Goal: Consume media (video, audio): Consume media (video, audio)

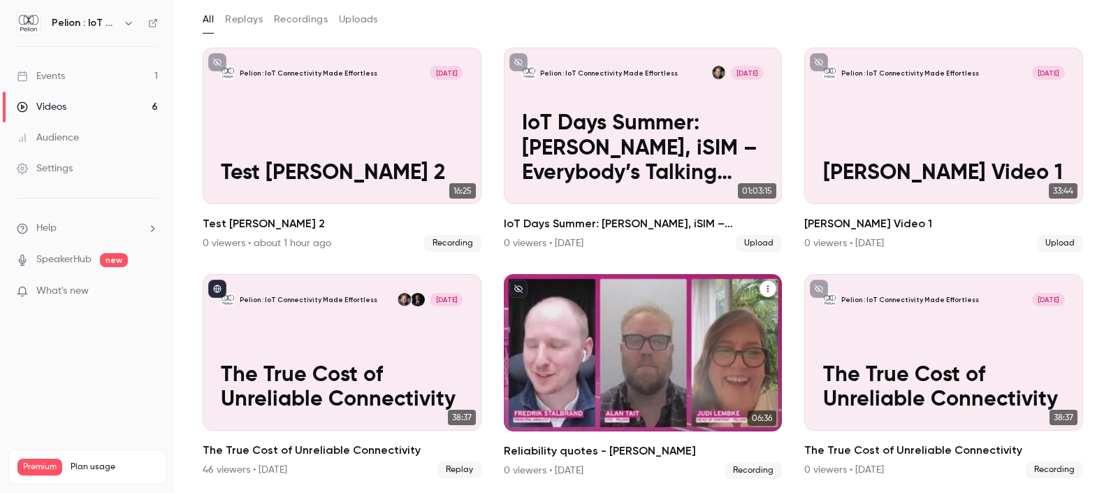
scroll to position [174, 0]
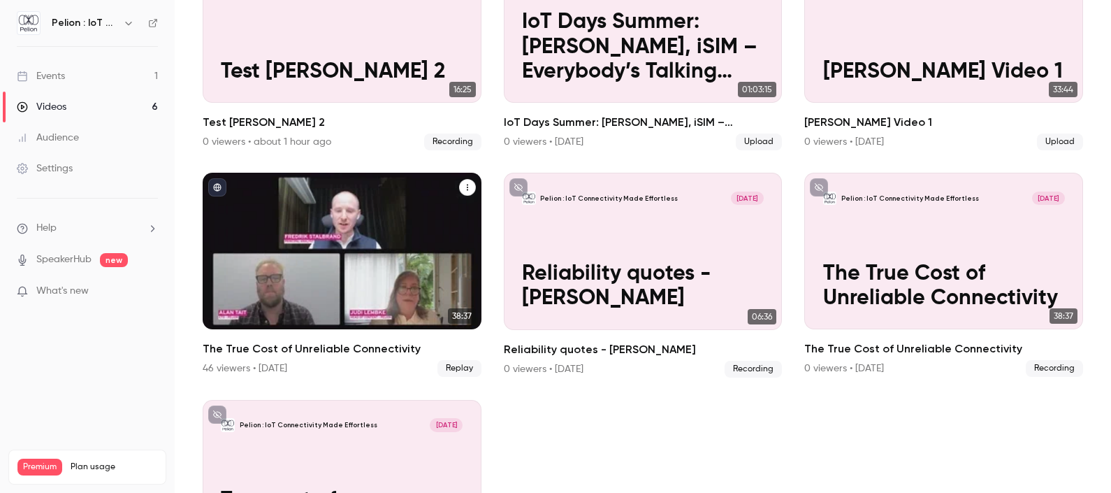
click at [339, 231] on div "Pelion : IoT Connectivity Made Effortless [DATE] The True Cost of Unreliable Co…" at bounding box center [342, 251] width 279 height 157
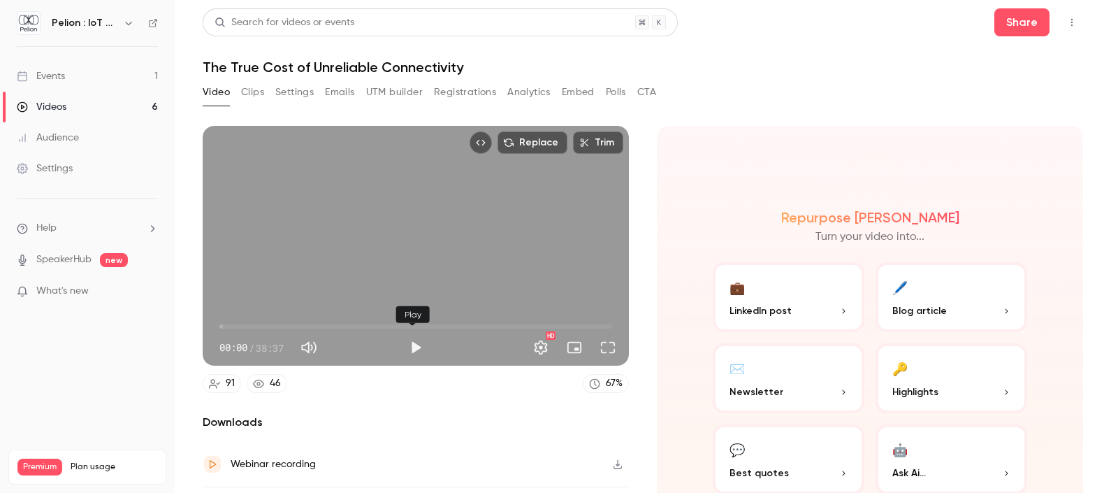
click at [412, 343] on button "Play" at bounding box center [416, 347] width 28 height 28
type input "***"
type input "**"
type input "***"
type input "*"
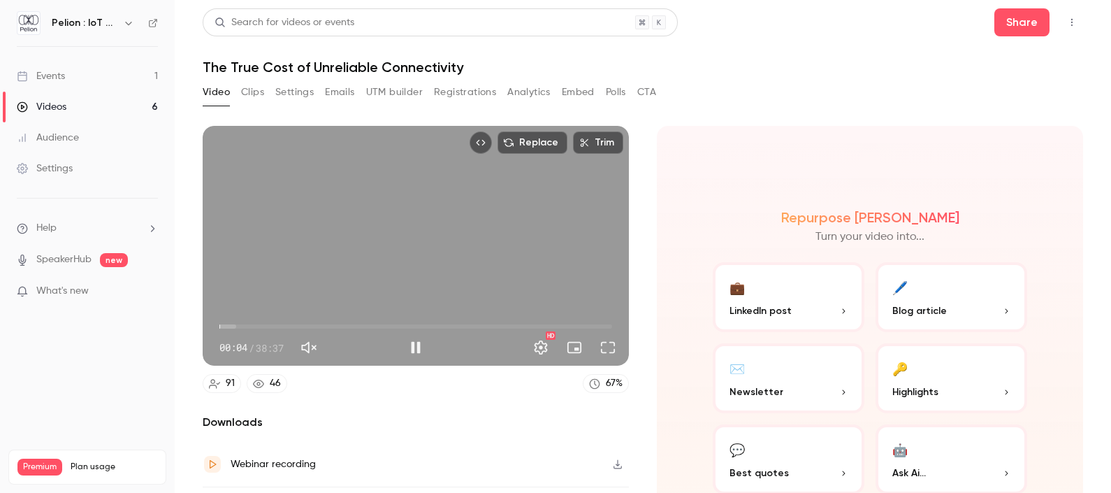
drag, startPoint x: 389, startPoint y: 344, endPoint x: 321, endPoint y: 344, distance: 67.1
click at [321, 344] on div at bounding box center [310, 347] width 31 height 28
drag, startPoint x: 223, startPoint y: 324, endPoint x: 208, endPoint y: 323, distance: 14.7
click at [208, 323] on div "00:00 00:00 / 38:37 HD" at bounding box center [416, 336] width 426 height 59
click at [256, 320] on span "03:38" at bounding box center [415, 326] width 393 height 22
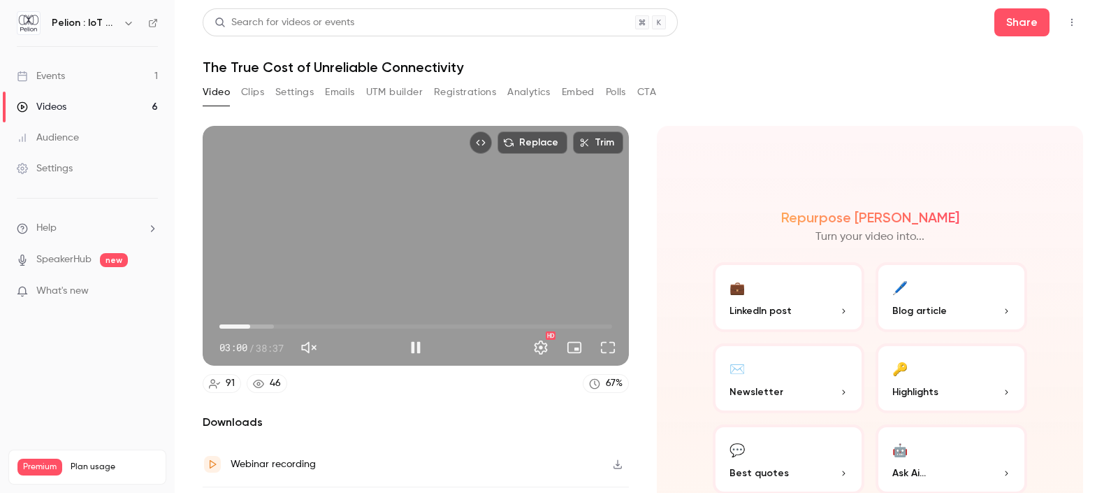
click at [249, 324] on span "03:00" at bounding box center [250, 326] width 4 height 4
click at [239, 320] on span "03:01" at bounding box center [415, 326] width 393 height 22
click at [242, 324] on span "01:57" at bounding box center [240, 326] width 4 height 4
click at [245, 324] on span "02:31" at bounding box center [245, 326] width 4 height 4
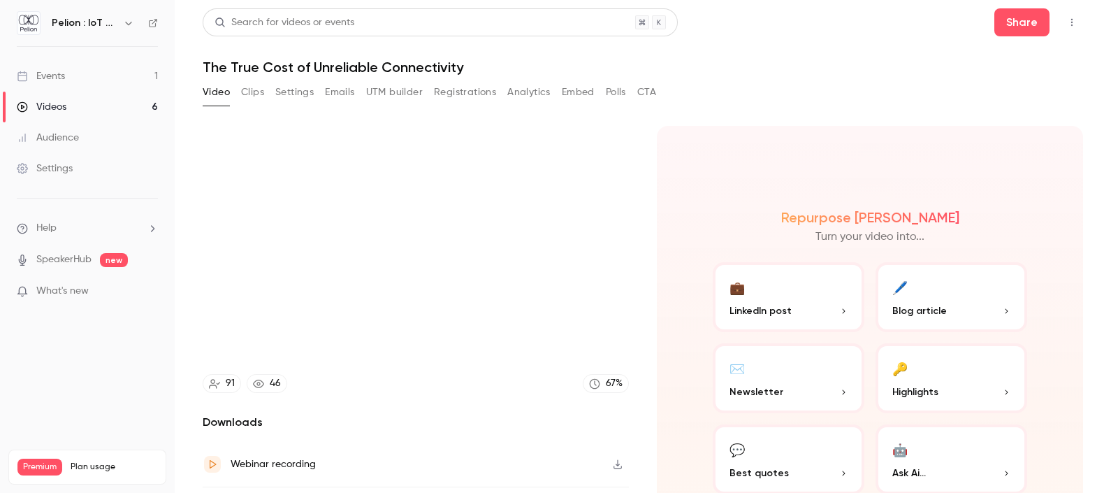
click at [409, 340] on button "Pause" at bounding box center [416, 347] width 28 height 28
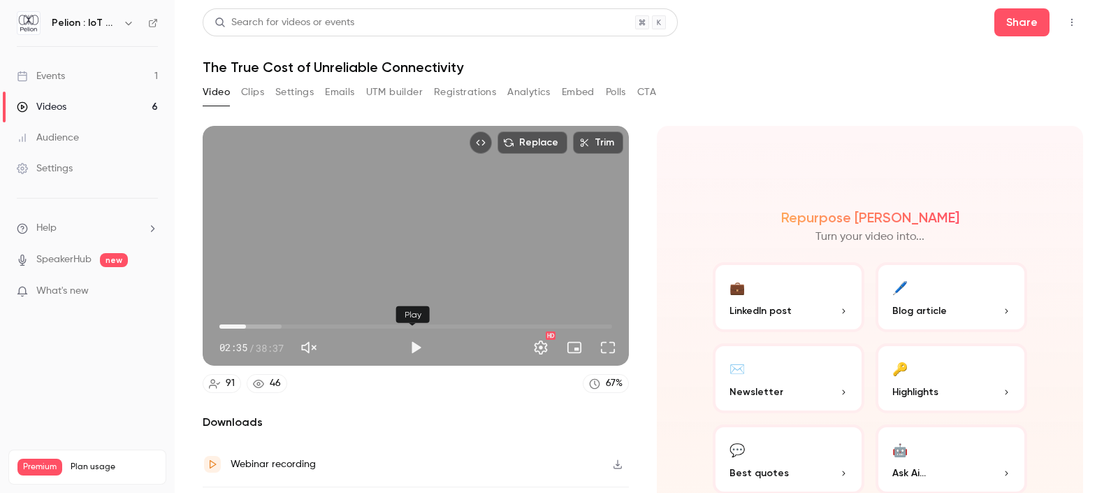
click at [402, 335] on button "Play" at bounding box center [416, 347] width 28 height 28
click at [270, 321] on span "02:36" at bounding box center [415, 326] width 393 height 22
drag, startPoint x: 272, startPoint y: 323, endPoint x: 312, endPoint y: 326, distance: 40.7
click at [312, 326] on span "09:13" at bounding box center [313, 326] width 4 height 4
click at [335, 318] on span "11:36" at bounding box center [415, 326] width 393 height 22
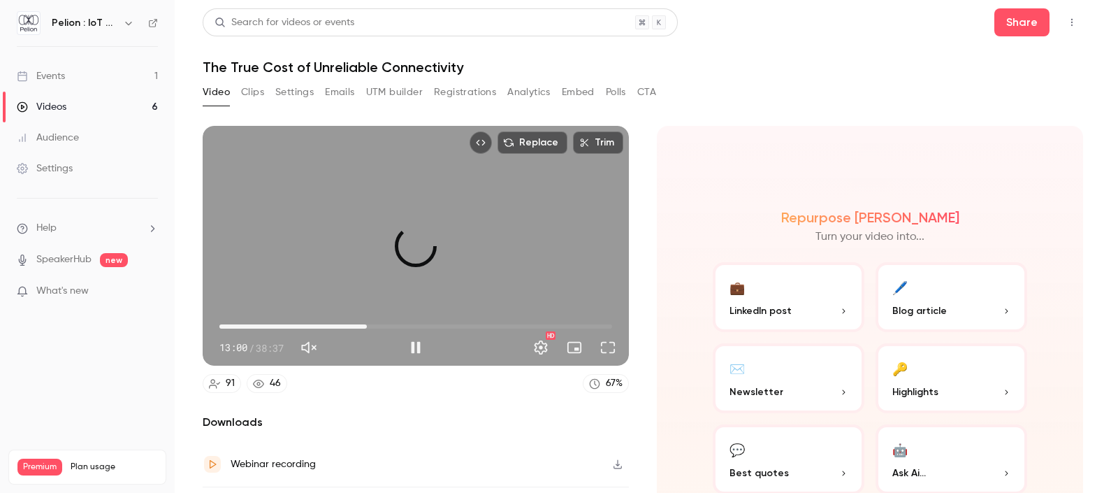
drag, startPoint x: 334, startPoint y: 322, endPoint x: 367, endPoint y: 325, distance: 33.0
click at [366, 327] on span "14:28" at bounding box center [367, 326] width 4 height 4
drag, startPoint x: 367, startPoint y: 324, endPoint x: 395, endPoint y: 323, distance: 28.0
click at [387, 324] on span "16:17" at bounding box center [385, 326] width 4 height 4
drag, startPoint x: 395, startPoint y: 321, endPoint x: 314, endPoint y: 315, distance: 81.3
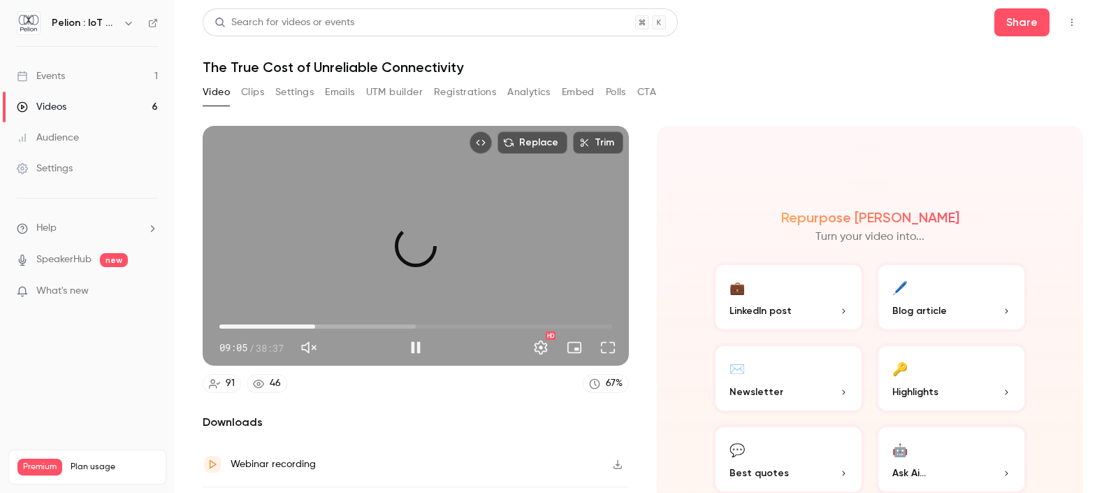
click at [314, 324] on span "09:26" at bounding box center [315, 326] width 4 height 4
drag, startPoint x: 324, startPoint y: 318, endPoint x: 405, endPoint y: 321, distance: 81.1
click at [405, 321] on span "18:31" at bounding box center [415, 326] width 393 height 22
drag, startPoint x: 405, startPoint y: 321, endPoint x: 432, endPoint y: 318, distance: 27.5
click at [433, 324] on span "21:11" at bounding box center [435, 326] width 4 height 4
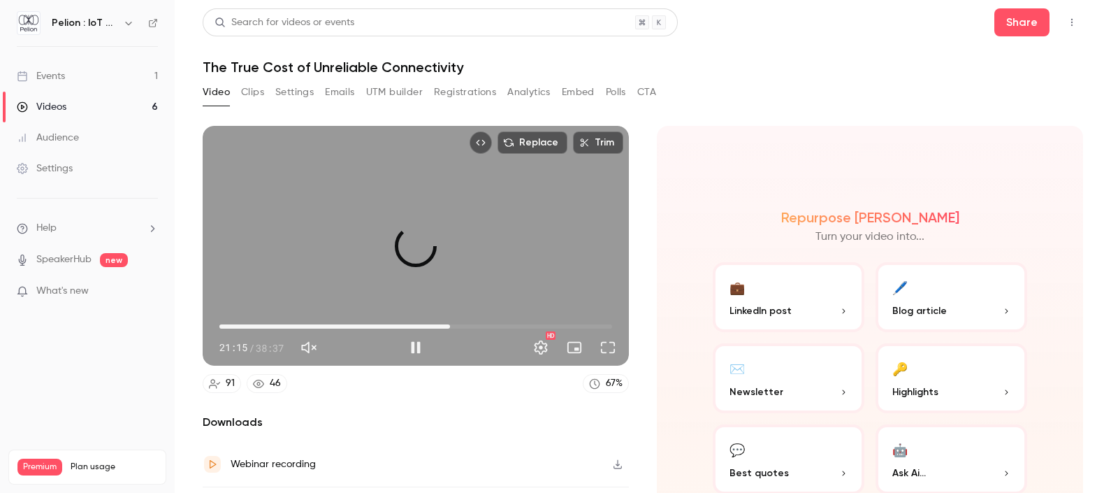
drag, startPoint x: 434, startPoint y: 319, endPoint x: 462, endPoint y: 323, distance: 28.3
click at [452, 324] on span "22:39" at bounding box center [450, 326] width 4 height 4
drag, startPoint x: 469, startPoint y: 321, endPoint x: 521, endPoint y: 324, distance: 52.5
click at [521, 324] on span "25:22" at bounding box center [415, 326] width 393 height 22
drag, startPoint x: 521, startPoint y: 324, endPoint x: 542, endPoint y: 324, distance: 21.0
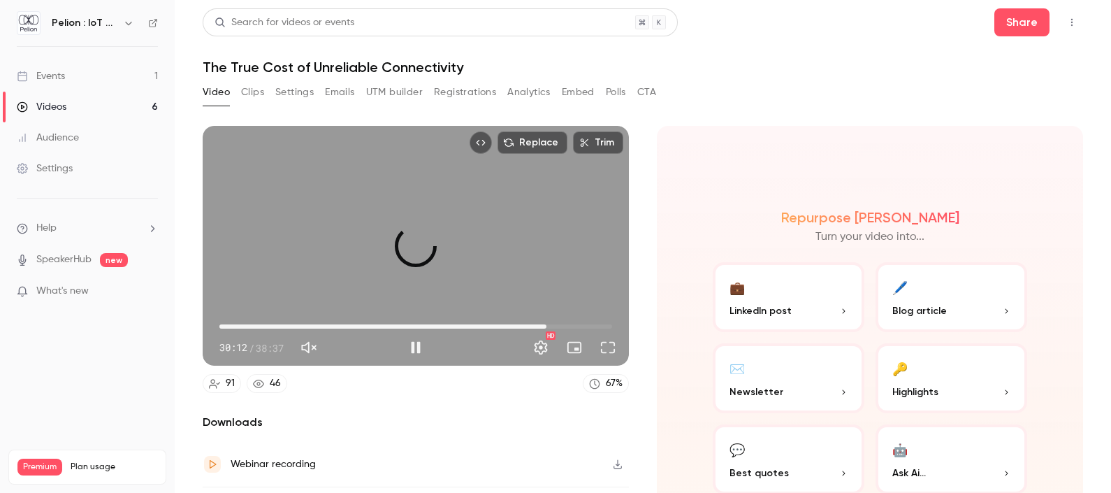
click at [544, 324] on span "32:09" at bounding box center [546, 326] width 4 height 4
drag, startPoint x: 542, startPoint y: 324, endPoint x: 566, endPoint y: 323, distance: 23.8
click at [562, 324] on span "33:33" at bounding box center [560, 326] width 4 height 4
drag, startPoint x: 566, startPoint y: 323, endPoint x: 580, endPoint y: 323, distance: 14.0
click at [584, 324] on span "36:04" at bounding box center [586, 326] width 4 height 4
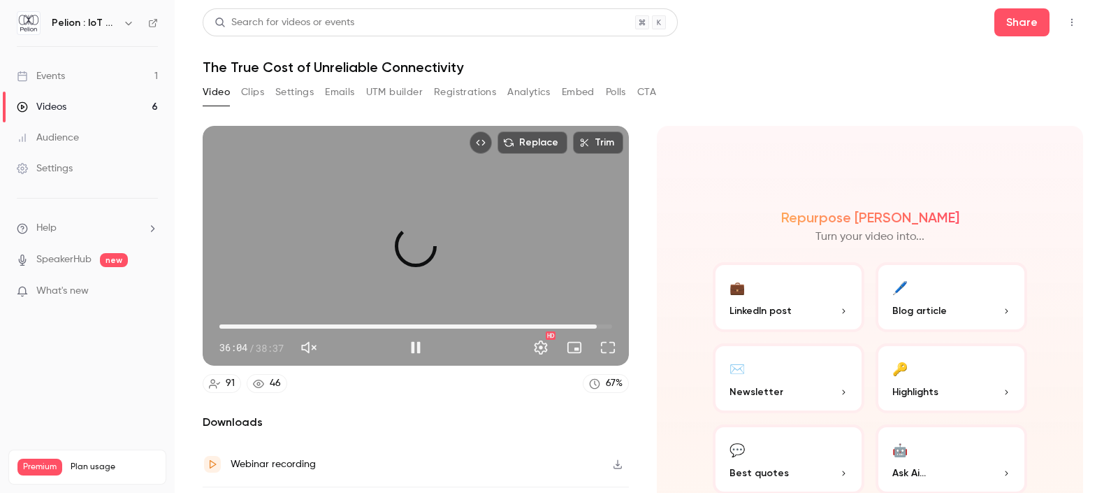
drag, startPoint x: 580, startPoint y: 323, endPoint x: 590, endPoint y: 324, distance: 10.6
click at [595, 324] on span "37:07" at bounding box center [597, 326] width 4 height 4
drag, startPoint x: 590, startPoint y: 324, endPoint x: 304, endPoint y: 304, distance: 287.2
click at [304, 324] on span "08:27" at bounding box center [305, 326] width 4 height 4
click at [416, 346] on button "Pause" at bounding box center [416, 347] width 28 height 28
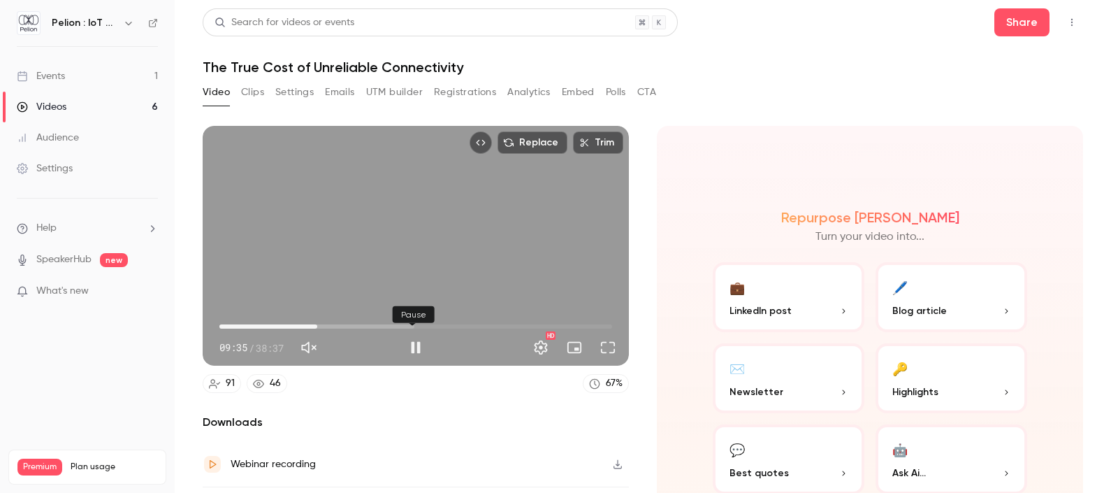
type input "*****"
click at [72, 82] on link "Events 1" at bounding box center [87, 76] width 175 height 31
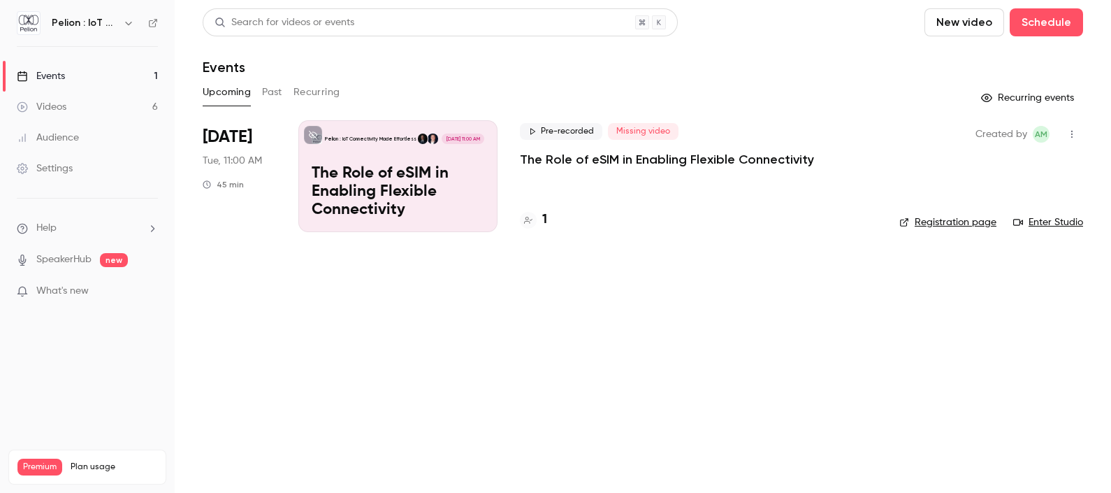
click at [81, 112] on link "Videos 6" at bounding box center [87, 107] width 175 height 31
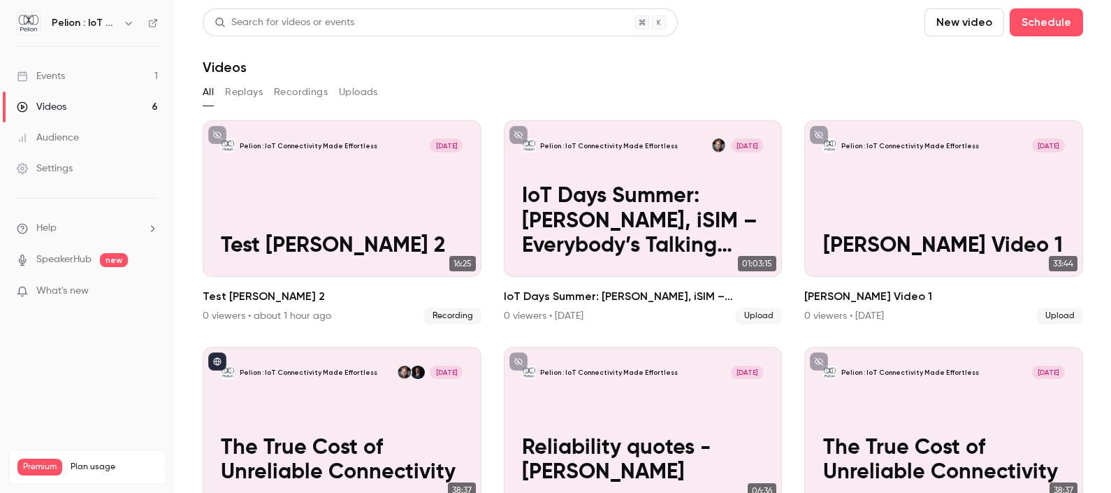
click at [942, 22] on button "New video" at bounding box center [964, 22] width 80 height 28
click at [384, 61] on div at bounding box center [555, 246] width 1111 height 493
click at [248, 91] on button "Replays" at bounding box center [244, 92] width 38 height 22
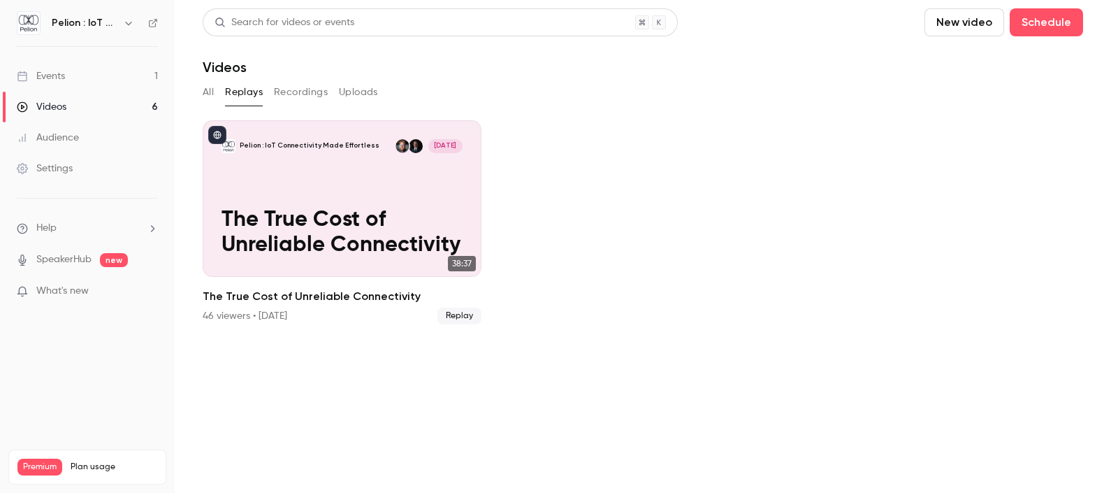
click at [308, 91] on button "Recordings" at bounding box center [301, 92] width 54 height 22
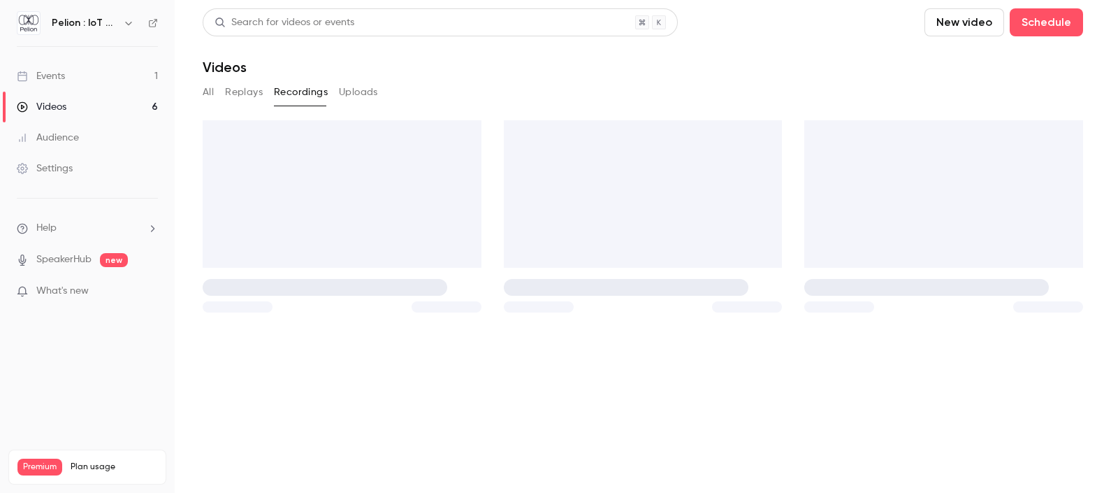
click at [349, 91] on button "Uploads" at bounding box center [358, 92] width 39 height 22
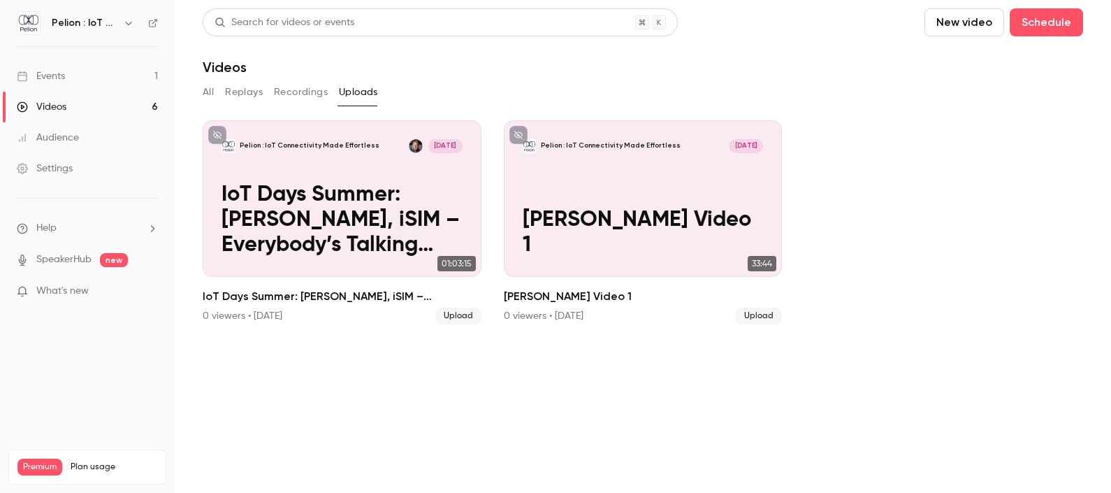
click at [206, 95] on button "All" at bounding box center [208, 92] width 11 height 22
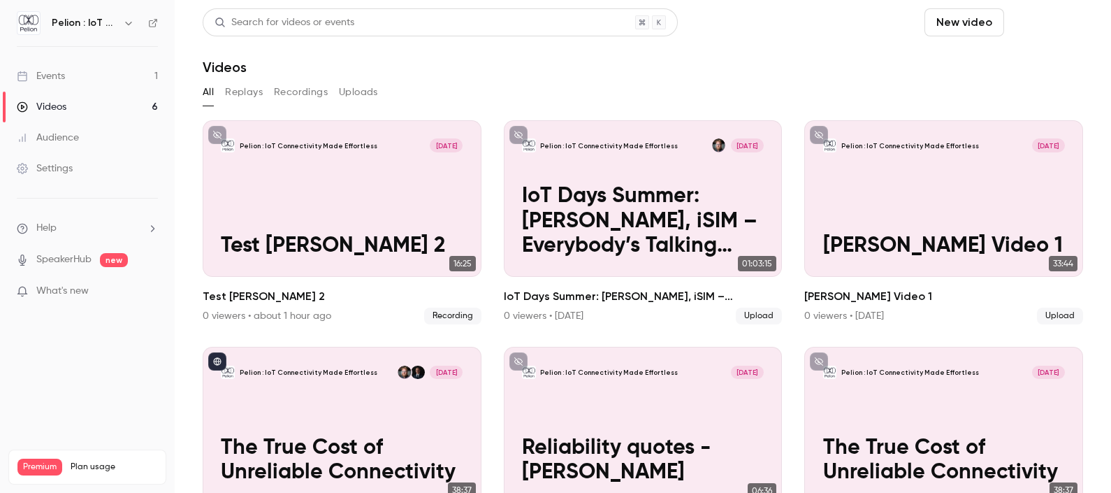
click at [1030, 22] on button "Schedule" at bounding box center [1046, 22] width 73 height 28
click at [816, 23] on div at bounding box center [555, 246] width 1111 height 493
click at [80, 171] on link "Settings" at bounding box center [87, 168] width 175 height 31
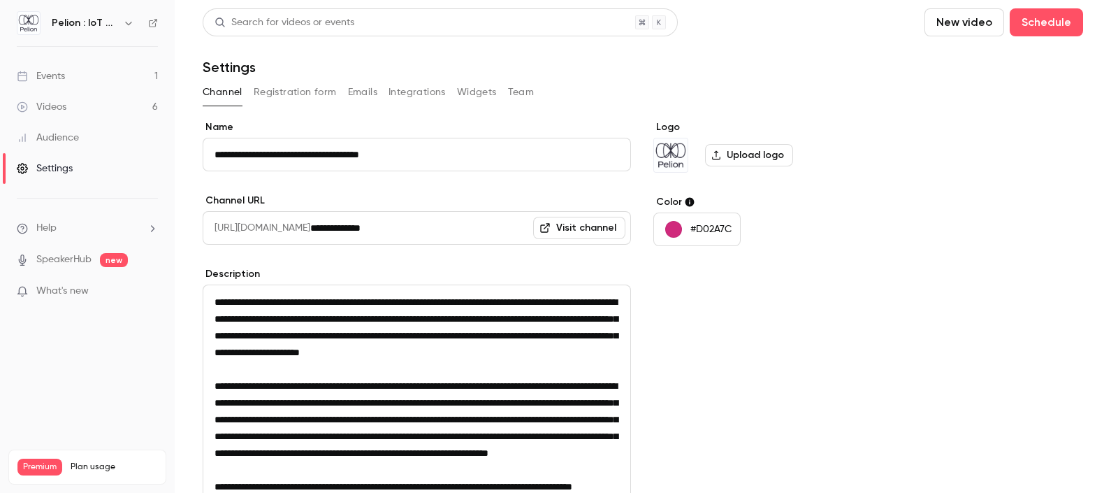
scroll to position [245, 0]
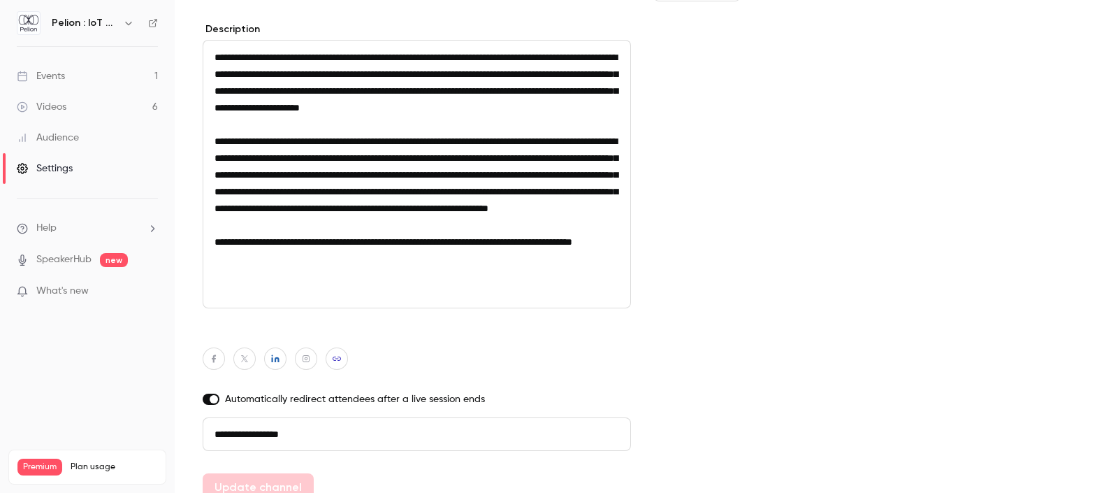
click at [66, 138] on div "Audience" at bounding box center [48, 138] width 62 height 14
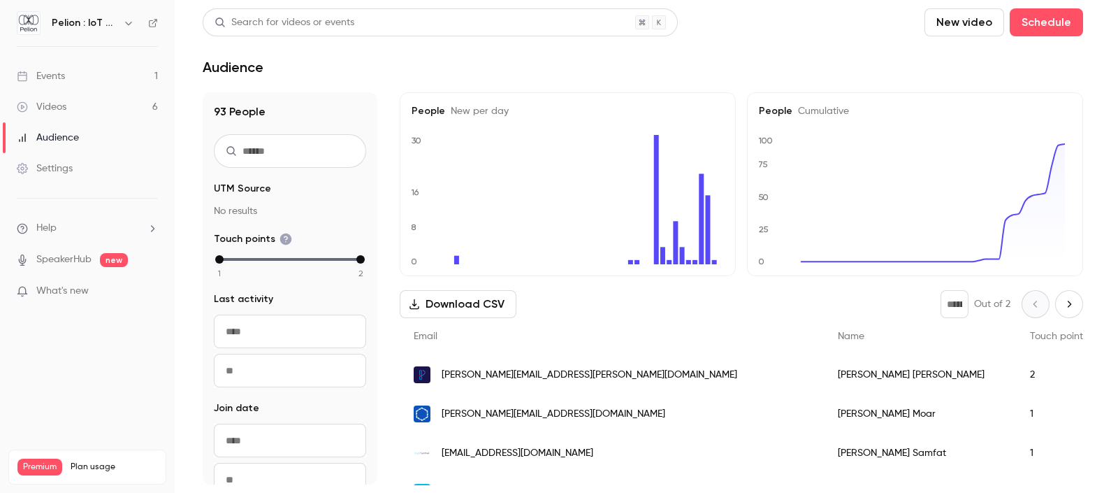
click at [73, 70] on link "Events 1" at bounding box center [87, 76] width 175 height 31
